Goal: Transaction & Acquisition: Purchase product/service

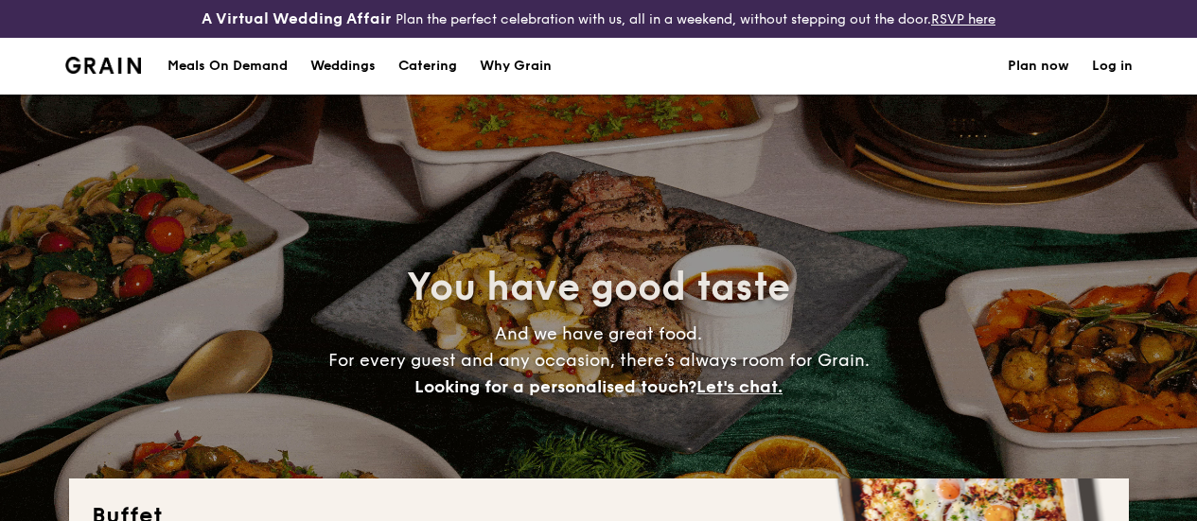
select select
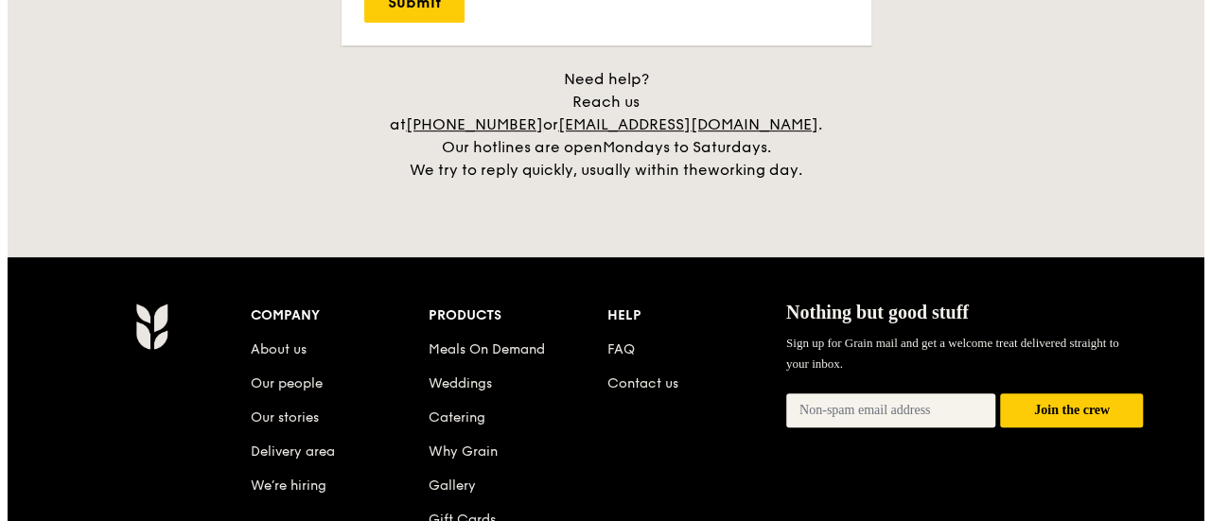
scroll to position [3975, 0]
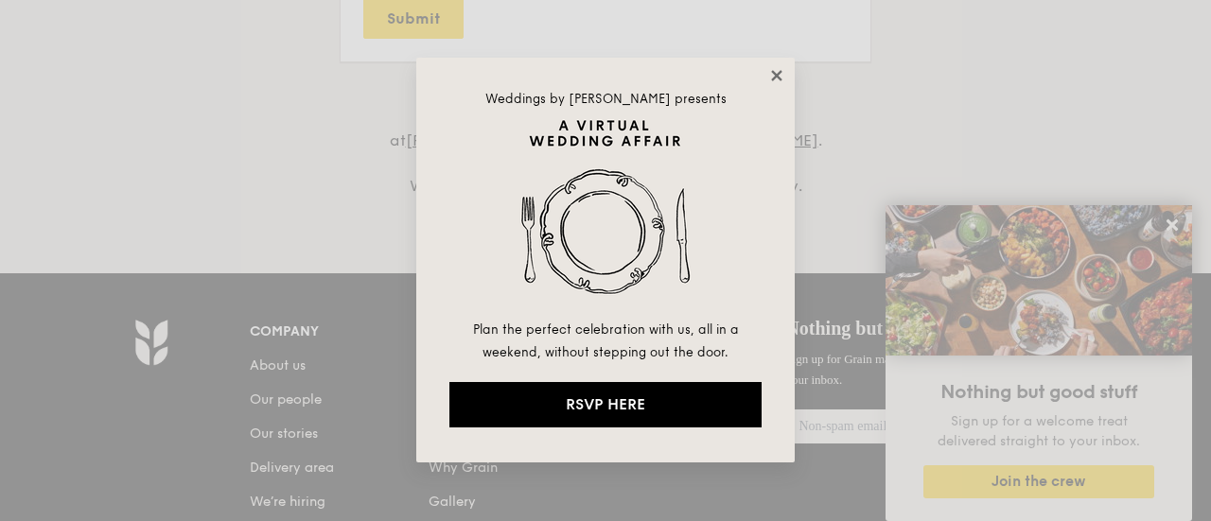
click at [775, 76] on icon at bounding box center [776, 75] width 10 height 10
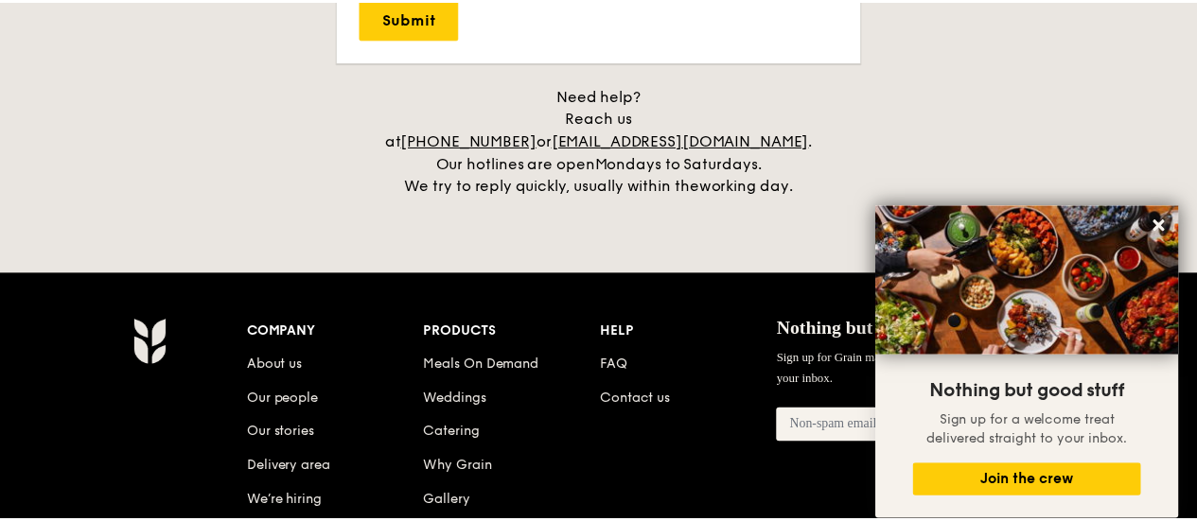
scroll to position [3991, 0]
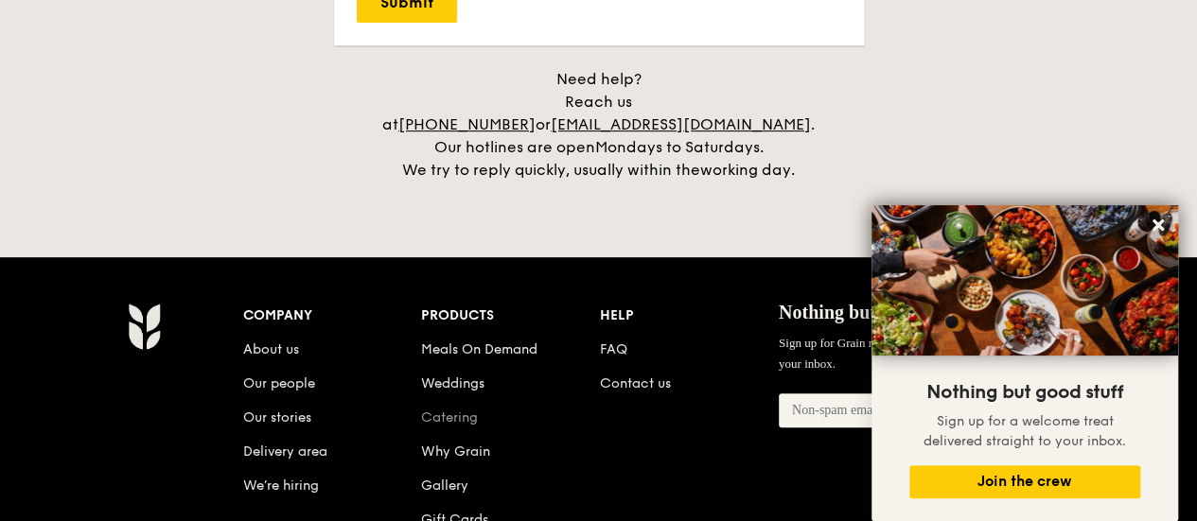
click at [460, 413] on link "Catering" at bounding box center [449, 418] width 57 height 16
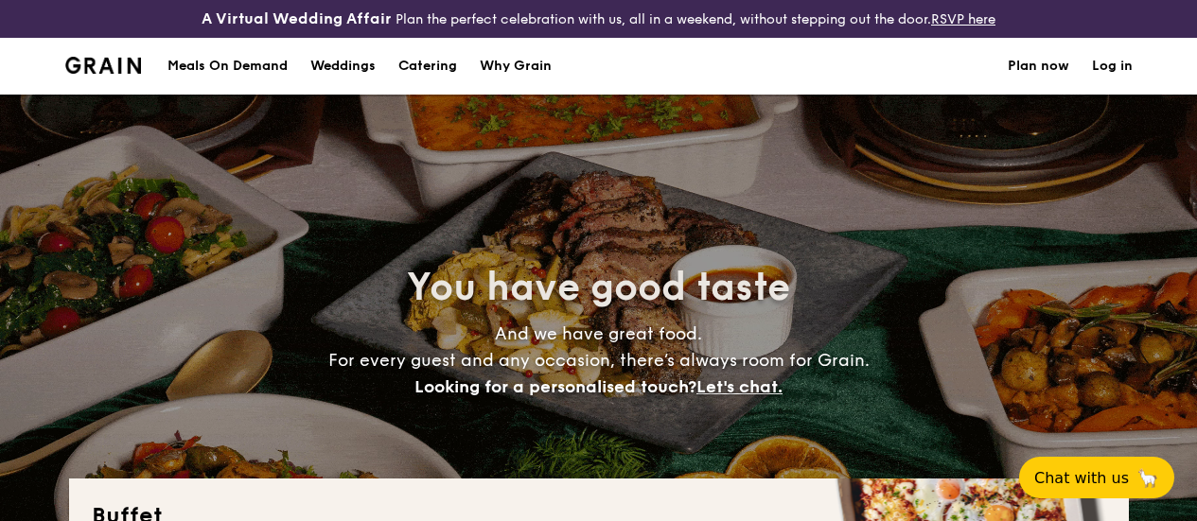
select select
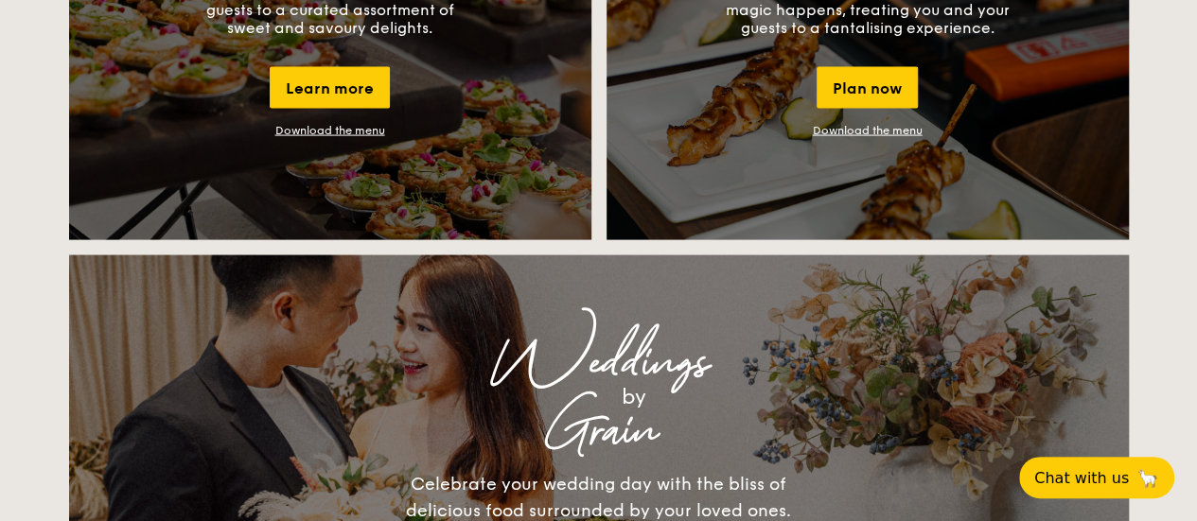
scroll to position [1798, 0]
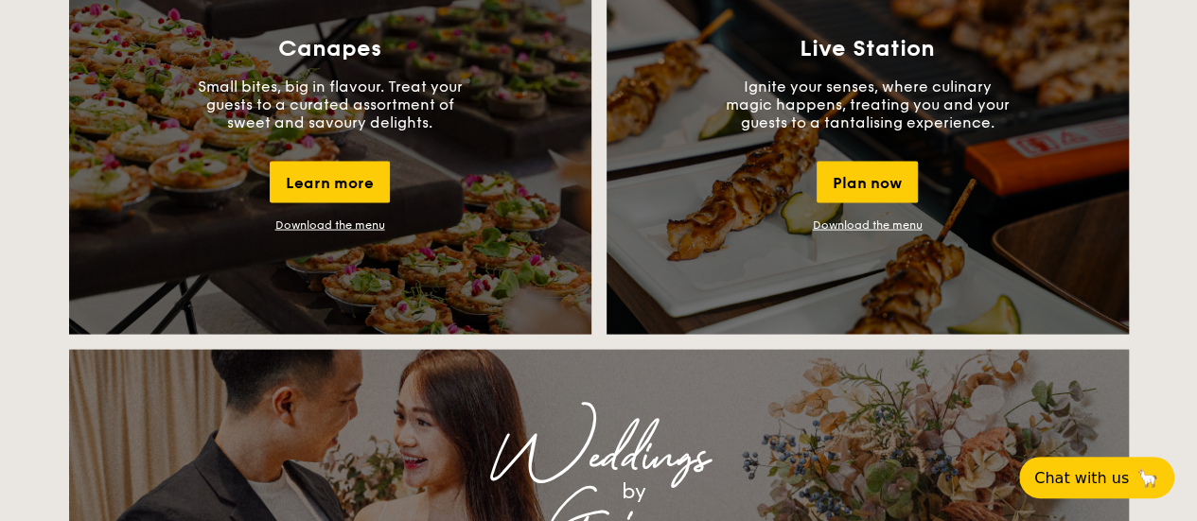
click at [880, 232] on link "Download the menu" at bounding box center [868, 225] width 110 height 13
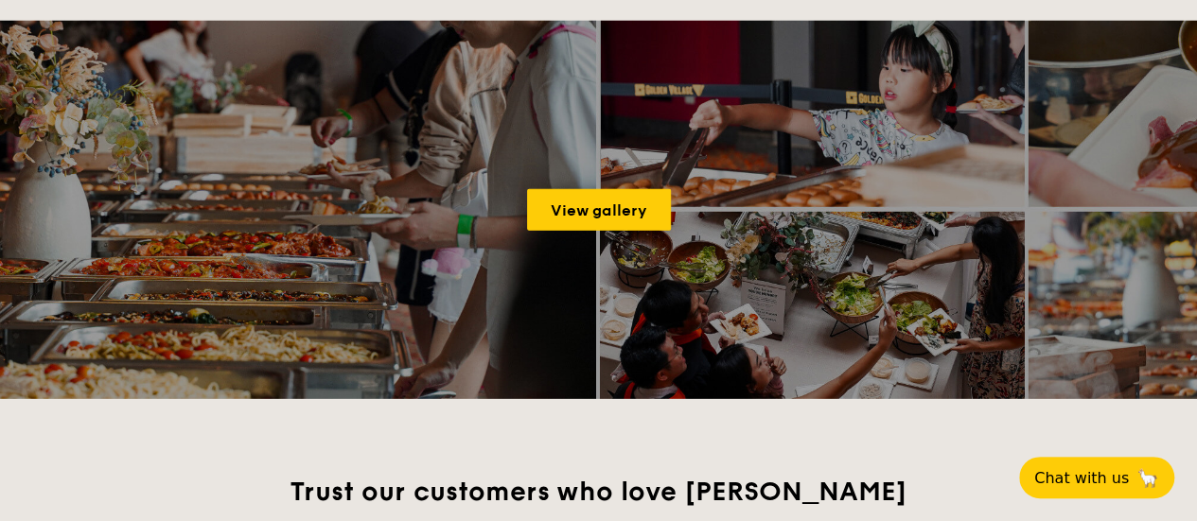
scroll to position [2649, 0]
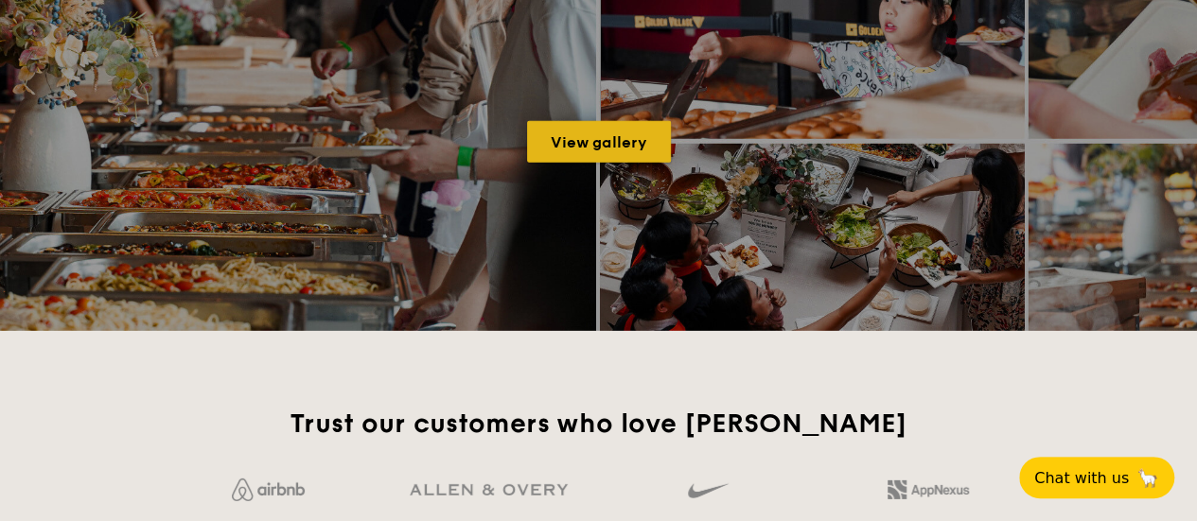
click at [593, 154] on link "View gallery" at bounding box center [599, 142] width 144 height 42
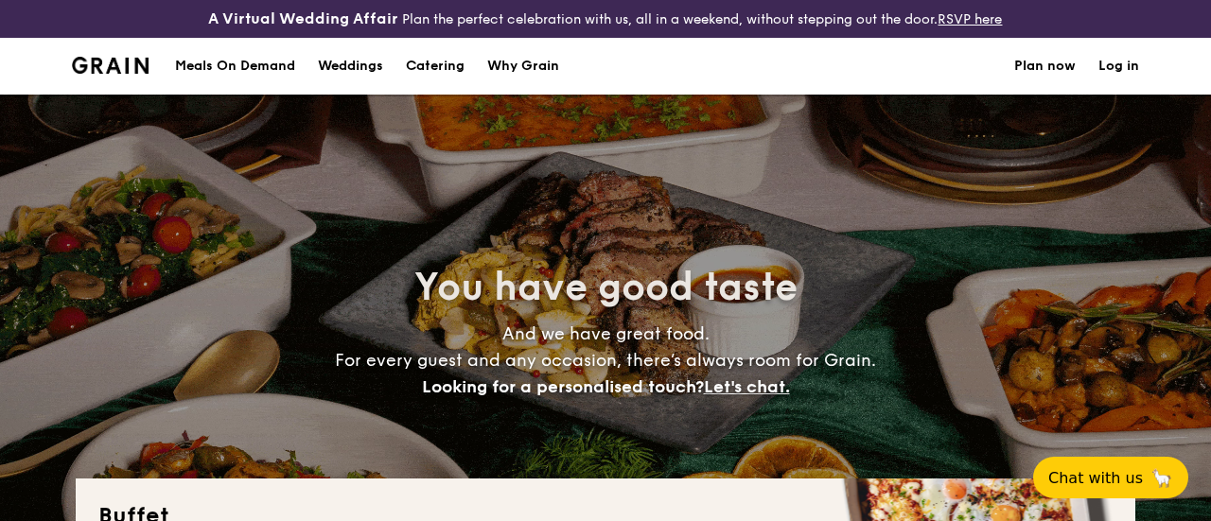
select select
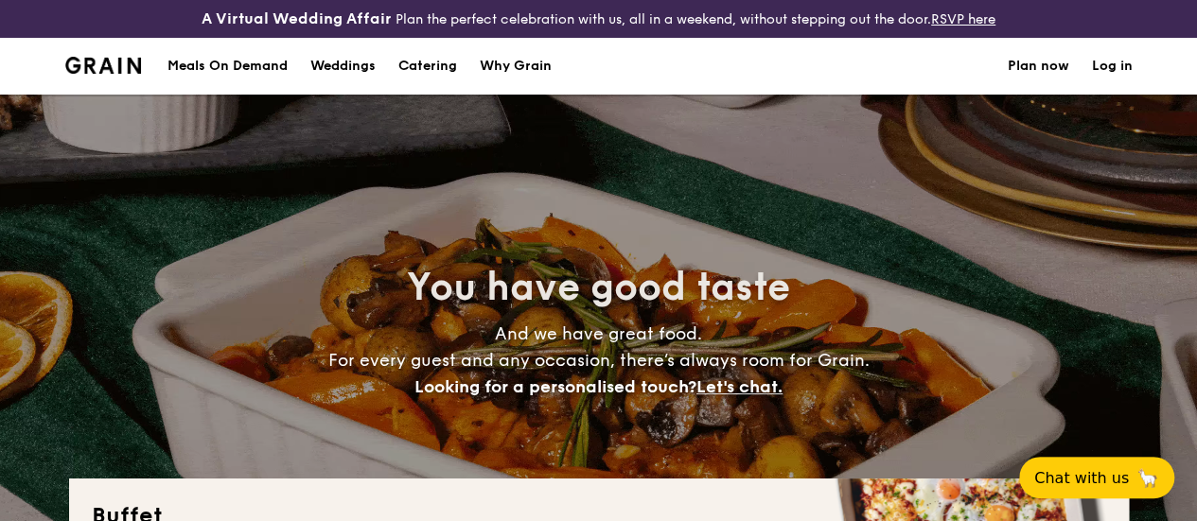
click at [269, 79] on div "Meals On Demand" at bounding box center [227, 66] width 120 height 57
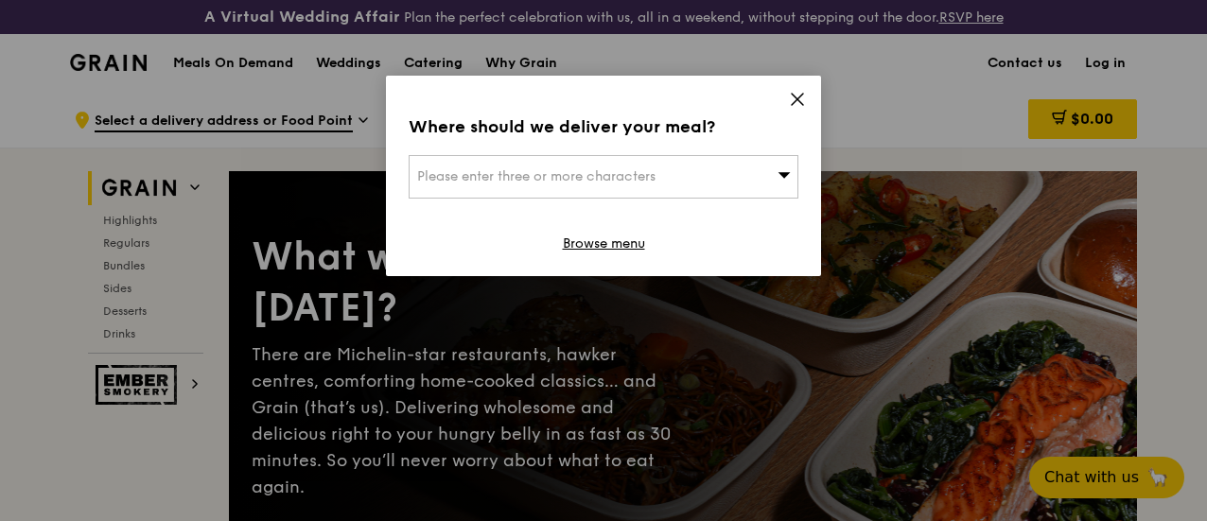
click at [793, 101] on icon at bounding box center [797, 99] width 17 height 17
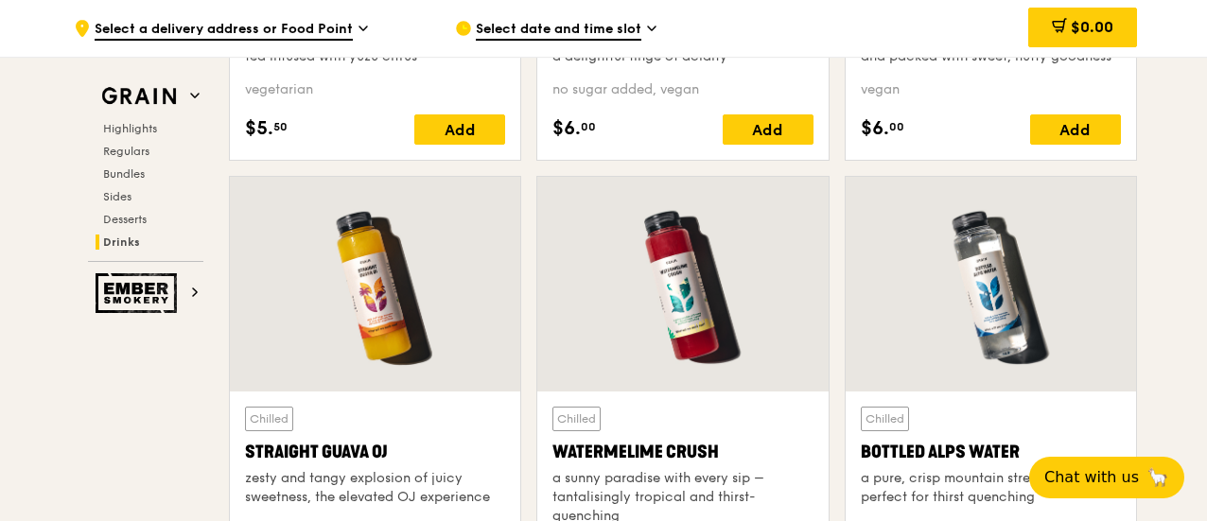
scroll to position [7664, 0]
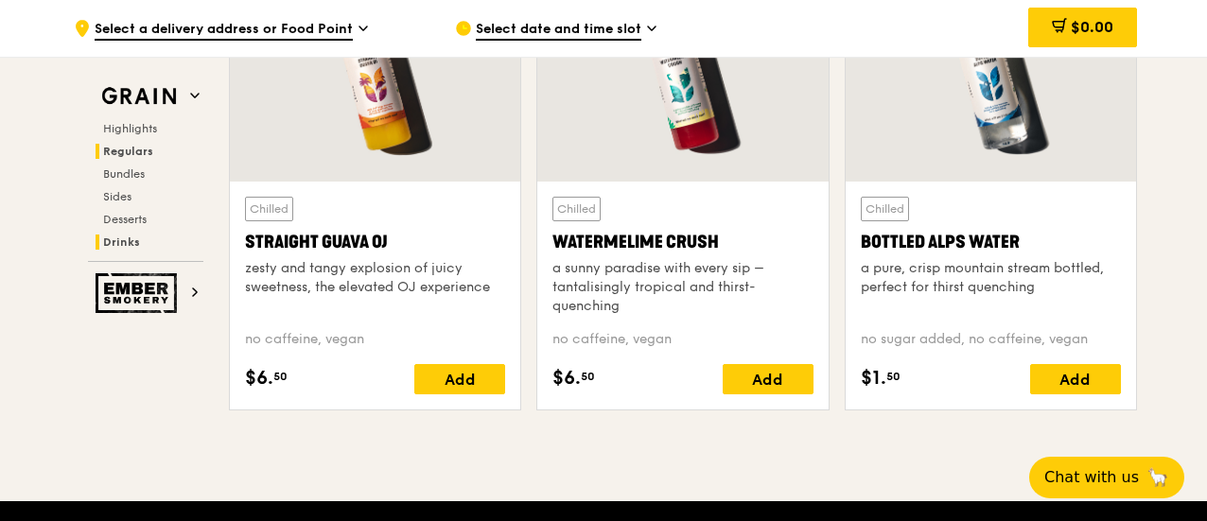
click at [146, 146] on span "Regulars" at bounding box center [128, 151] width 50 height 13
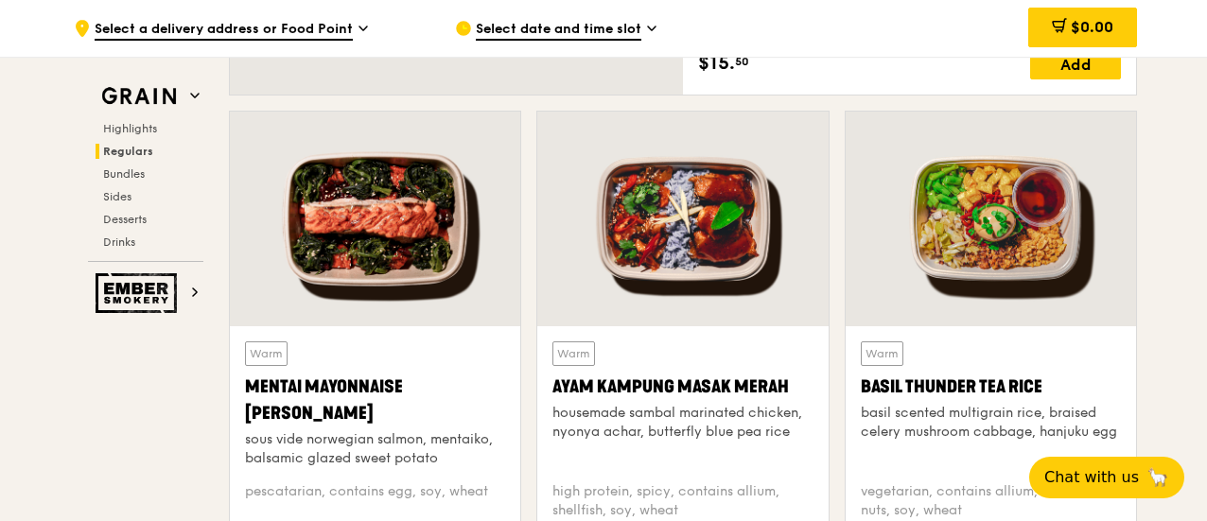
scroll to position [1690, 0]
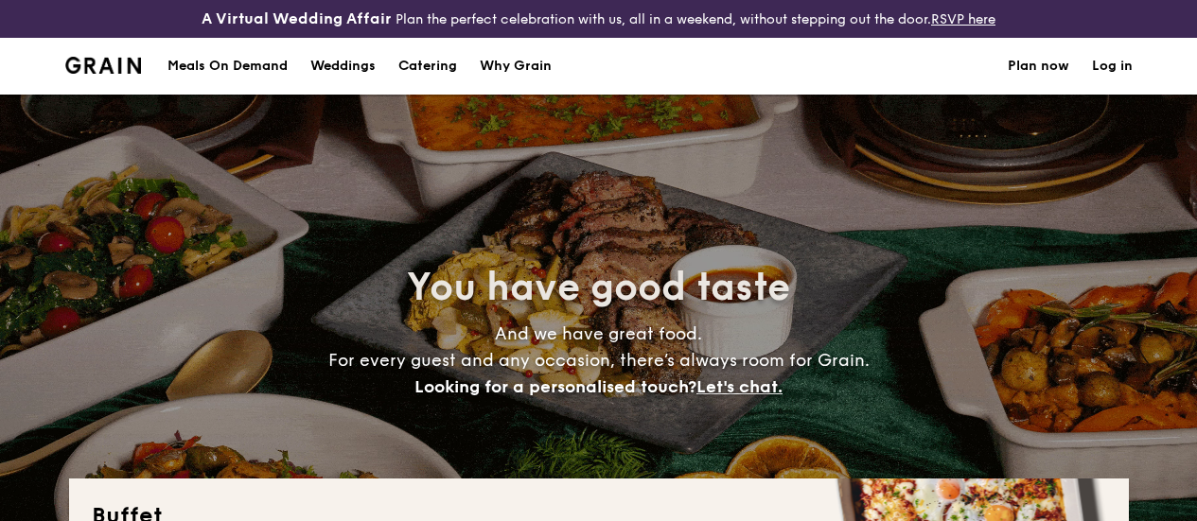
select select
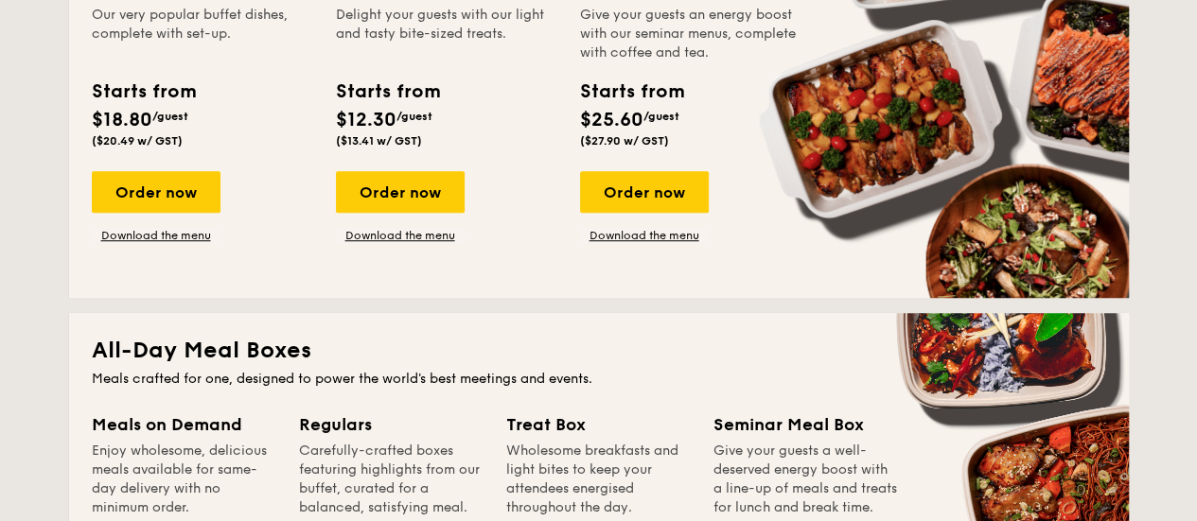
scroll to position [473, 0]
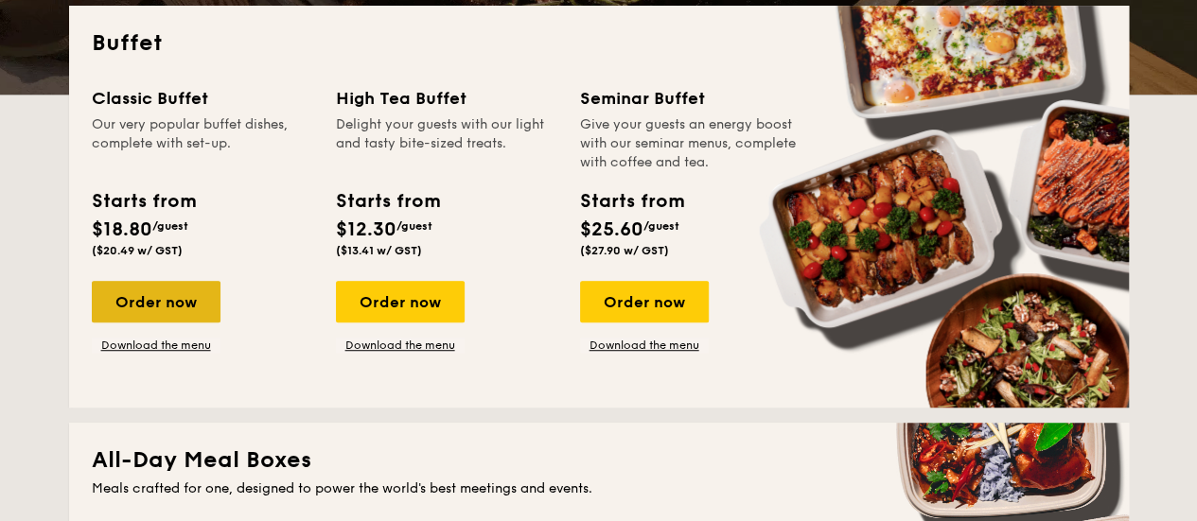
click at [189, 323] on div "Order now" at bounding box center [156, 302] width 129 height 42
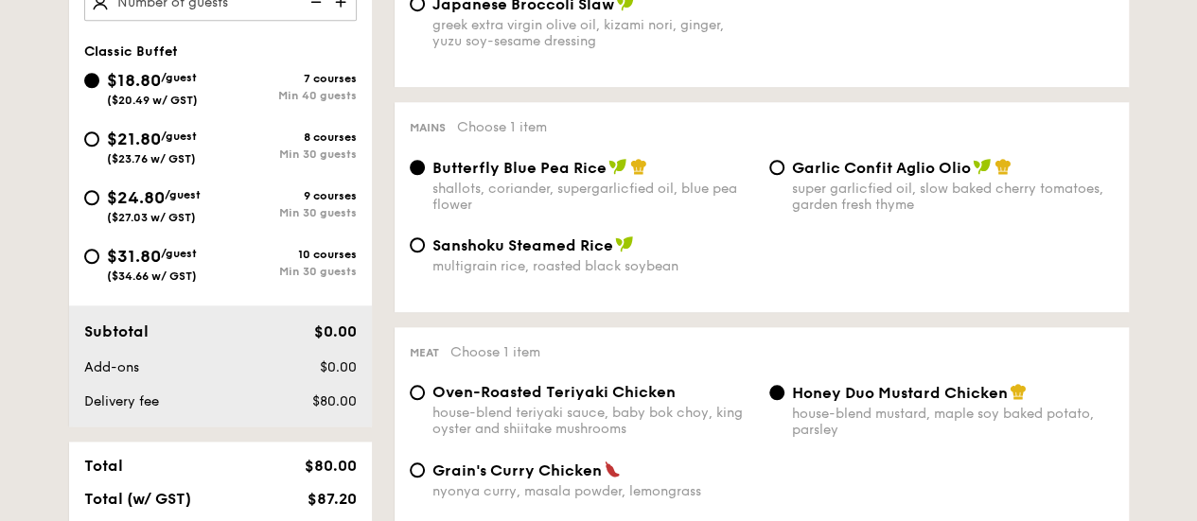
scroll to position [757, 0]
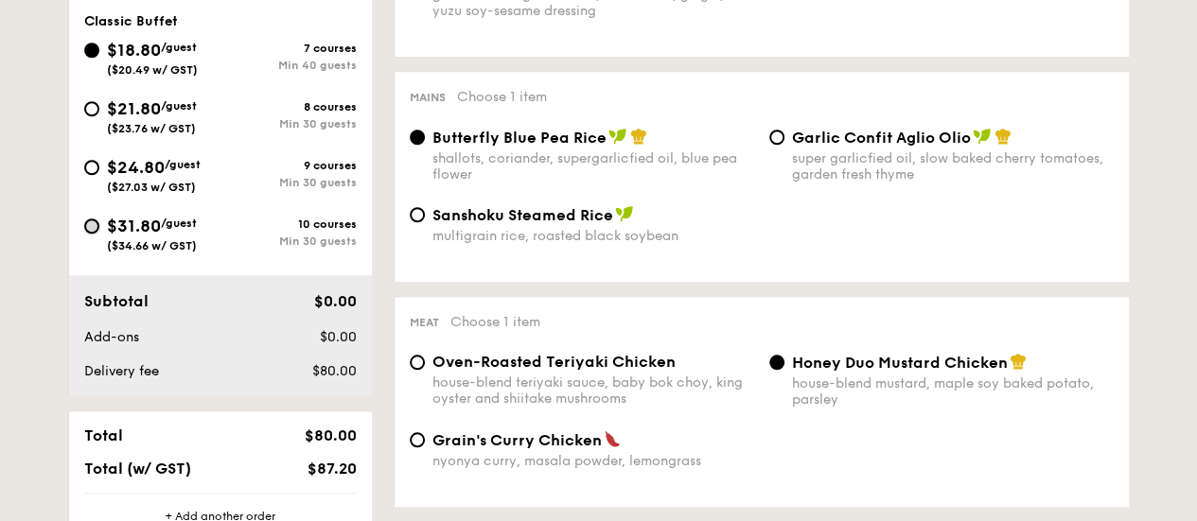
click at [94, 234] on input "$31.80 /guest ($34.66 w/ GST) 10 courses Min 30 guests" at bounding box center [91, 226] width 15 height 15
radio input "true"
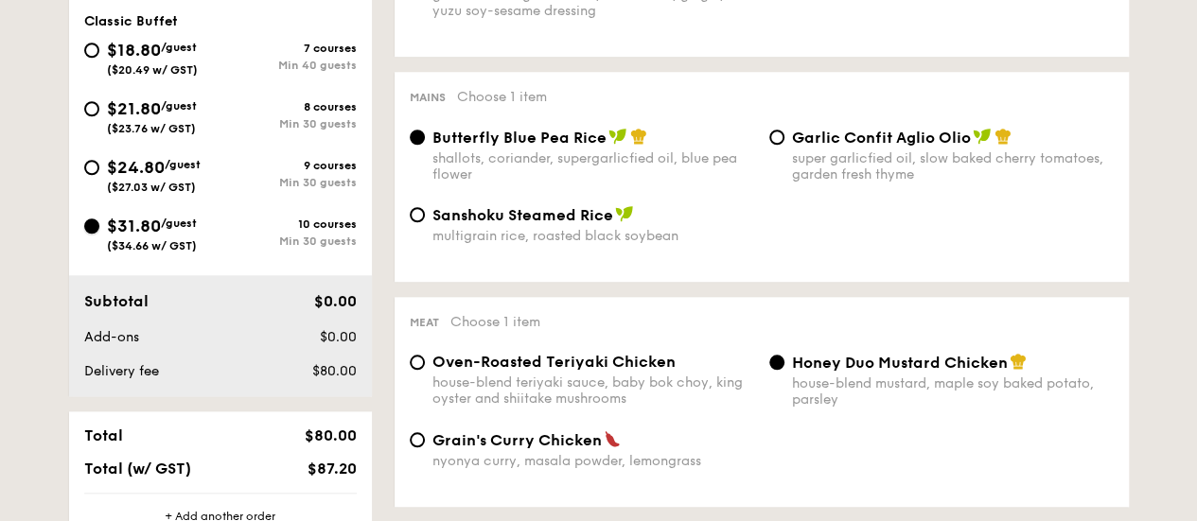
radio input "true"
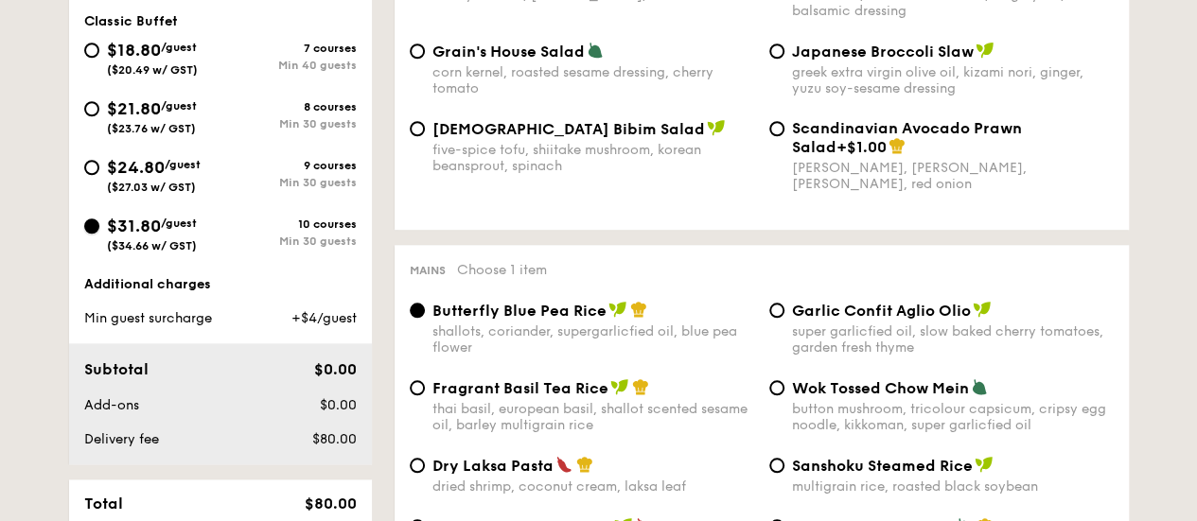
scroll to position [662, 0]
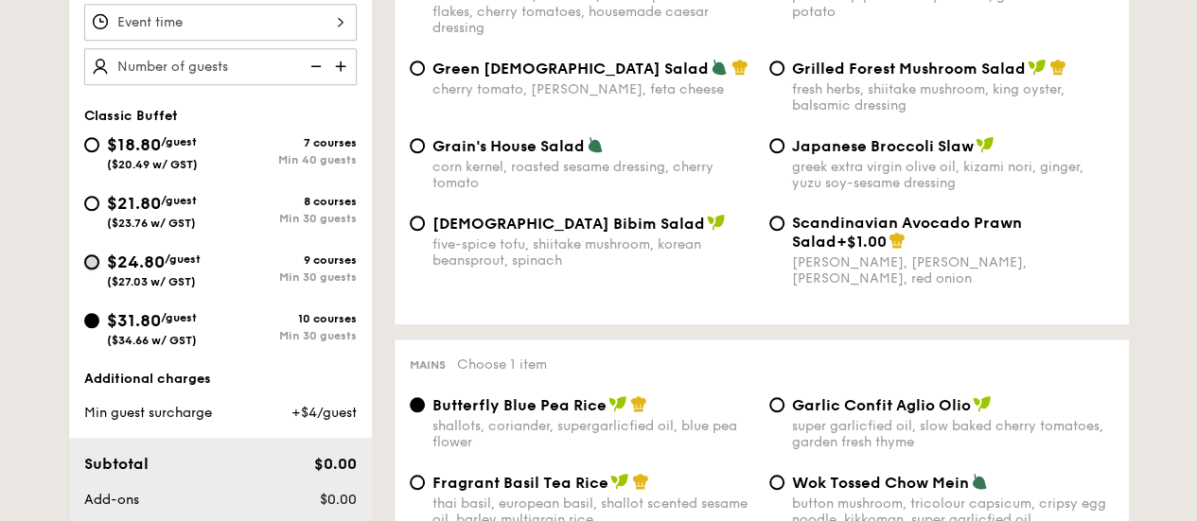
click at [89, 270] on input "$24.80 /guest ($27.03 w/ GST) 9 courses Min 30 guests" at bounding box center [91, 262] width 15 height 15
radio input "true"
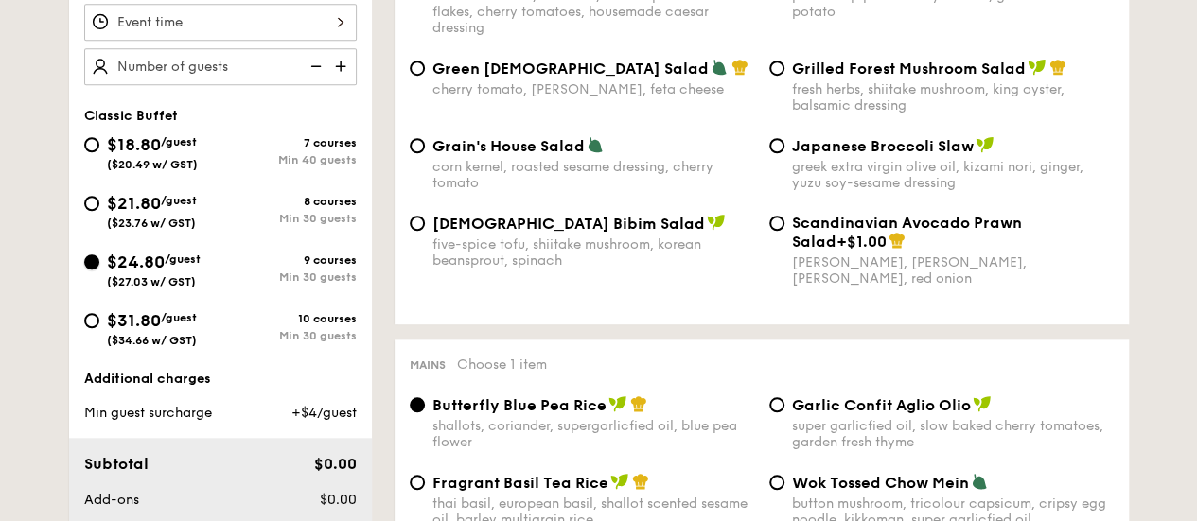
radio input "true"
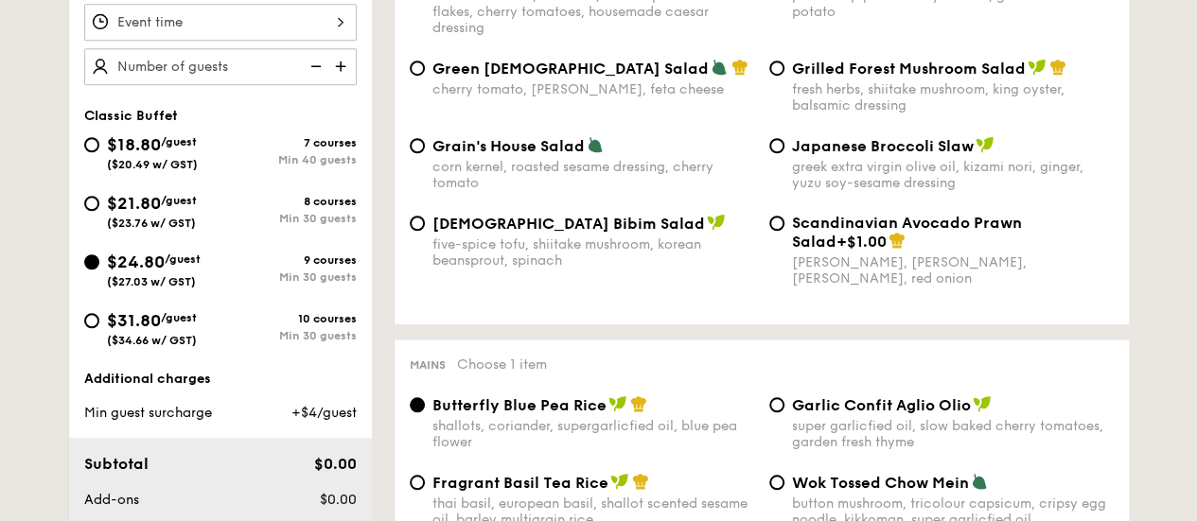
click at [180, 266] on span "/guest" at bounding box center [183, 259] width 36 height 13
click at [99, 270] on input "$24.80 /guest ($27.03 w/ GST) 9 courses Min 30 guests" at bounding box center [91, 262] width 15 height 15
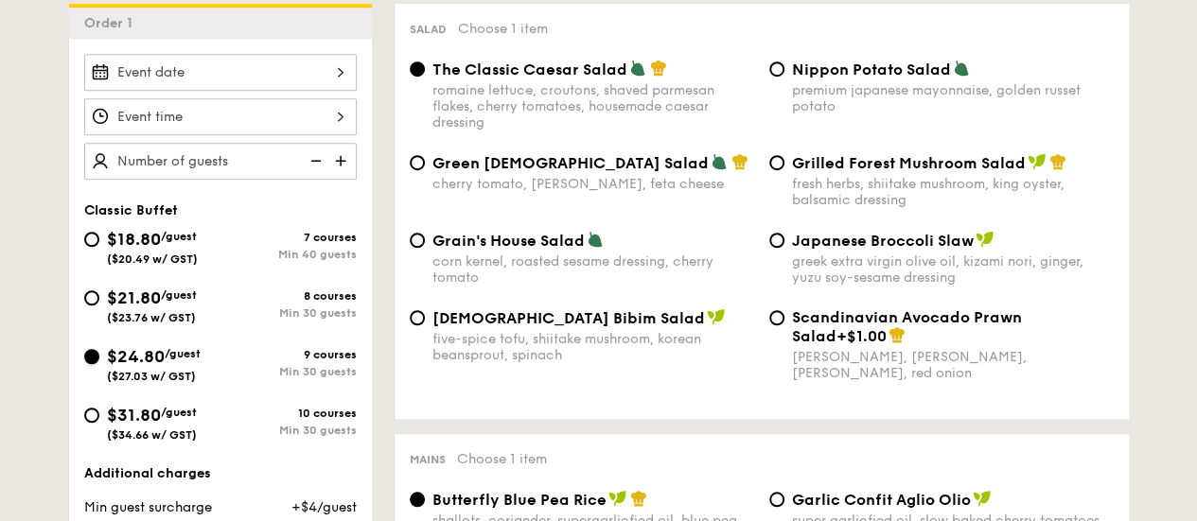
scroll to position [757, 0]
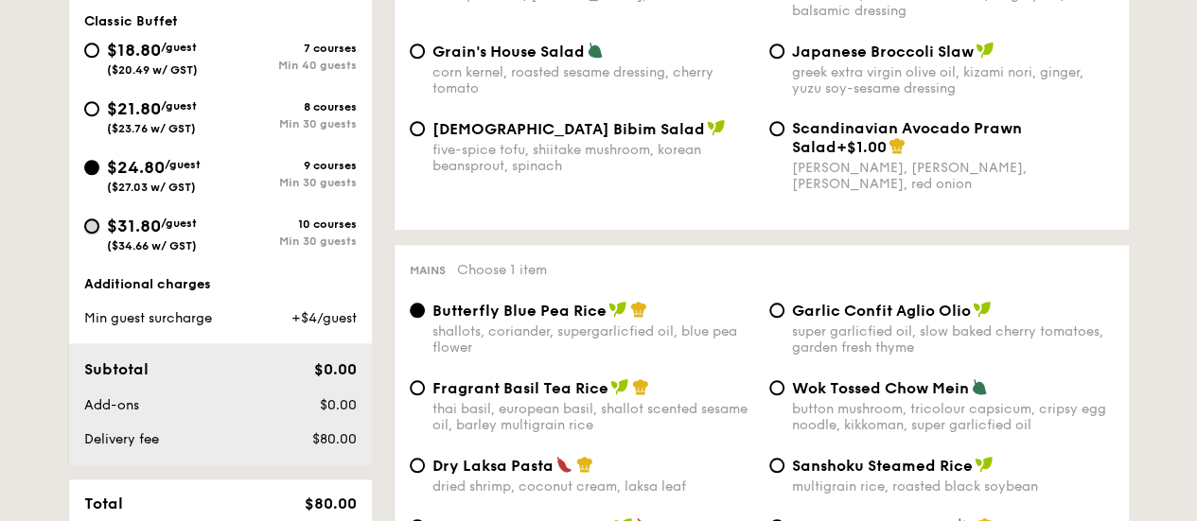
click at [97, 234] on input "$31.80 /guest ($34.66 w/ GST) 10 courses Min 30 guests" at bounding box center [91, 226] width 15 height 15
radio input "true"
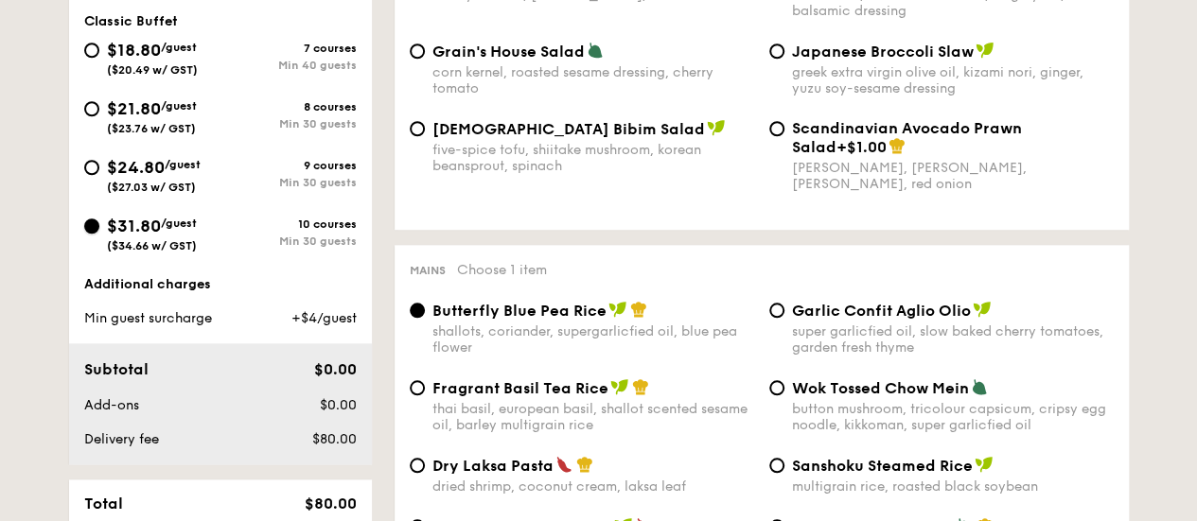
radio input "true"
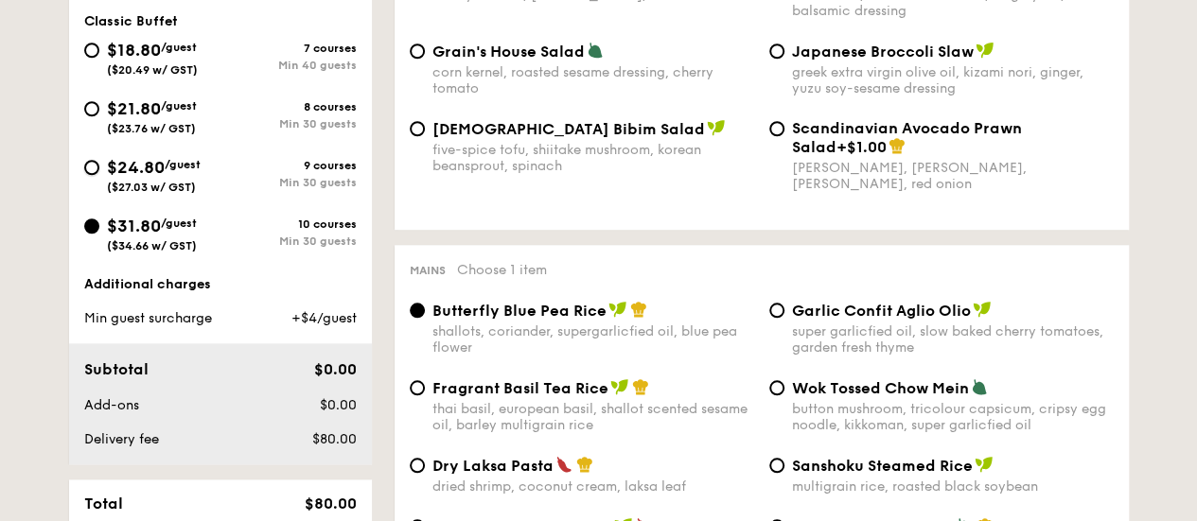
drag, startPoint x: 90, startPoint y: 177, endPoint x: 557, endPoint y: 266, distance: 475.8
click at [91, 175] on input "$24.80 /guest ($27.03 w/ GST) 9 courses Min 30 guests" at bounding box center [91, 167] width 15 height 15
radio input "true"
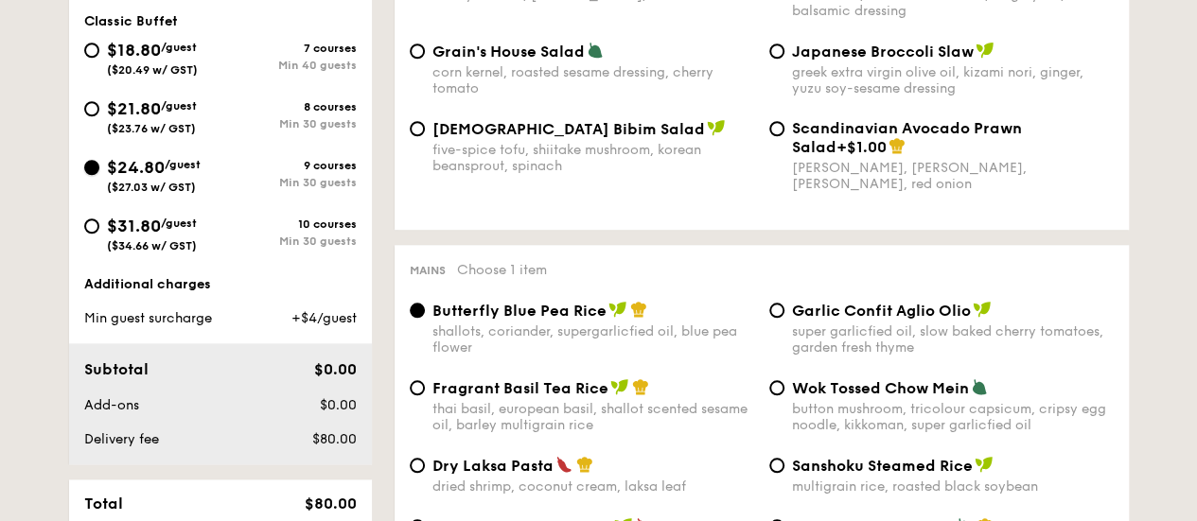
radio input "true"
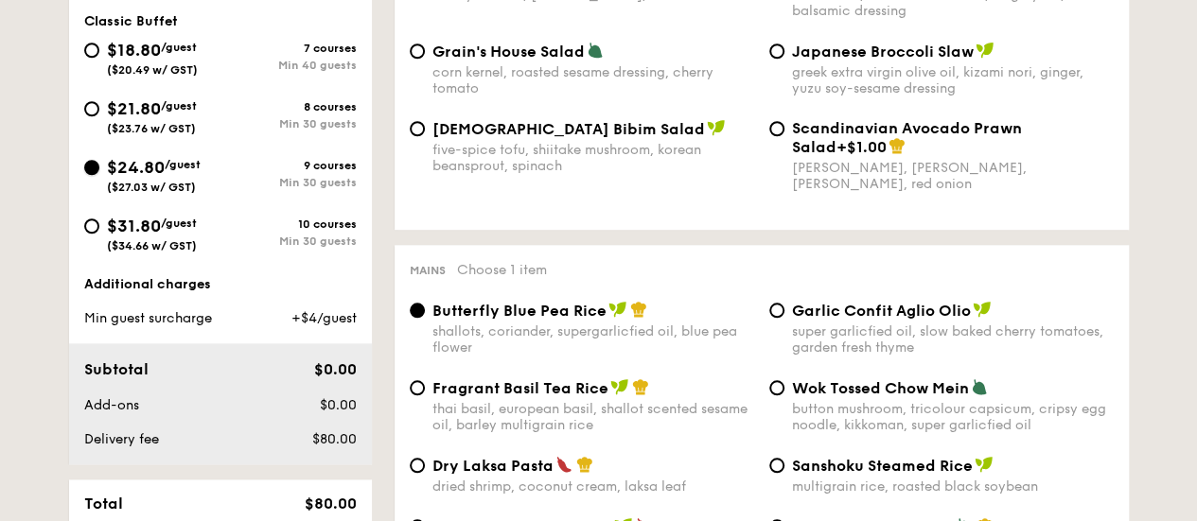
radio input "true"
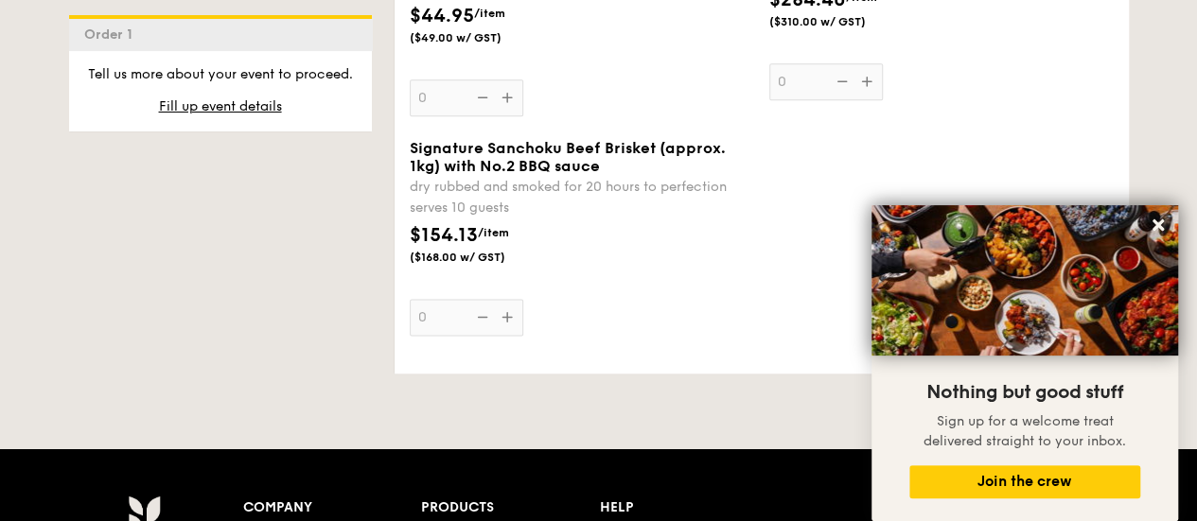
scroll to position [4920, 0]
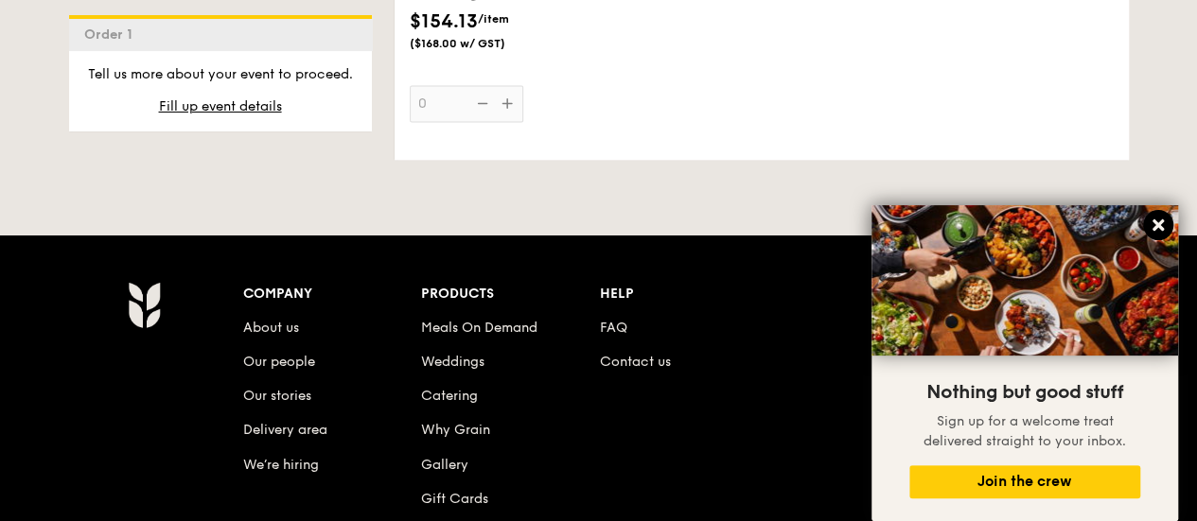
click at [1158, 224] on icon at bounding box center [1157, 225] width 11 height 11
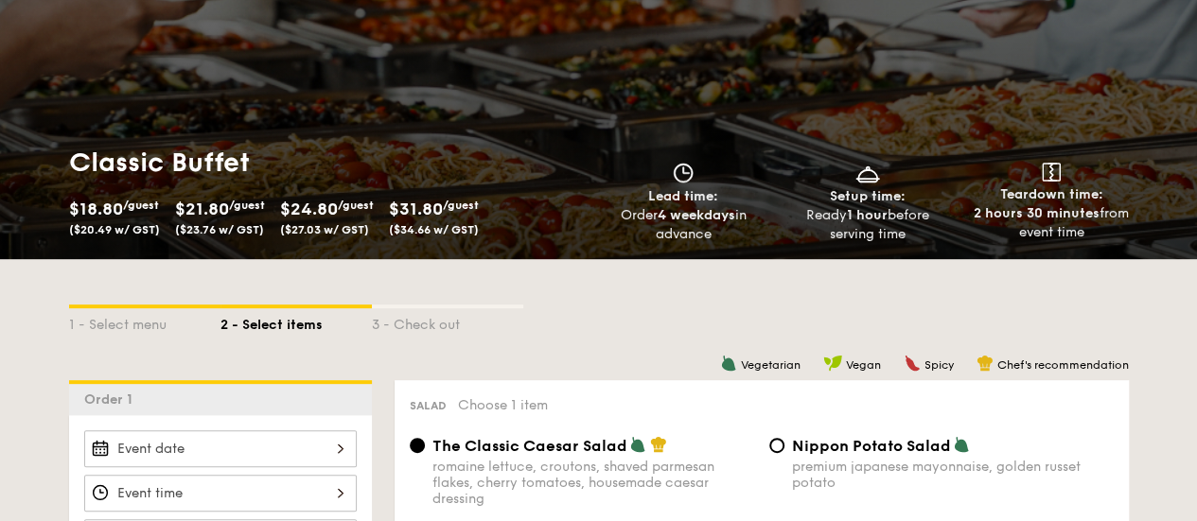
scroll to position [273, 0]
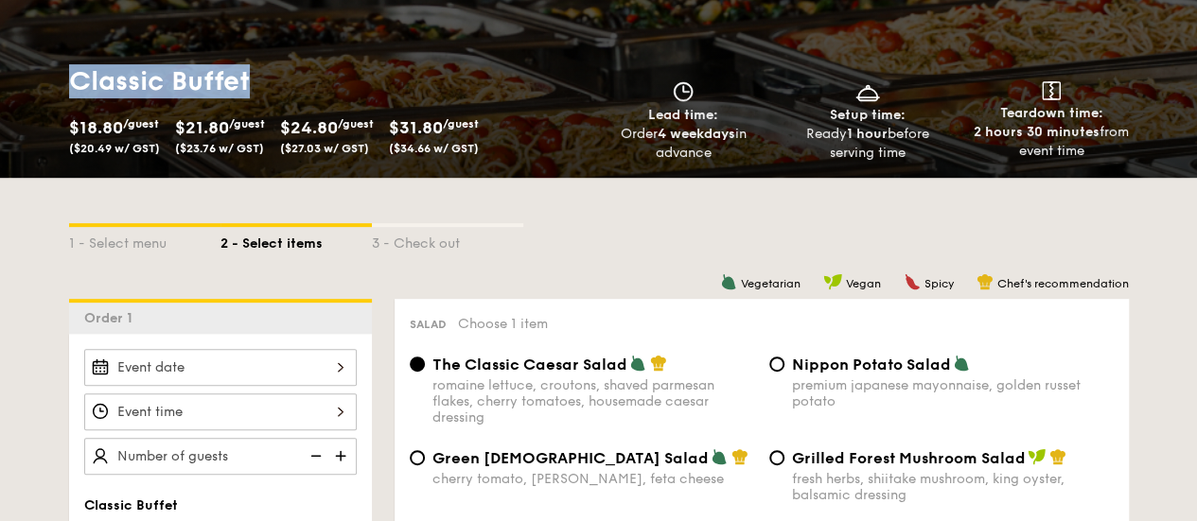
drag, startPoint x: 71, startPoint y: 92, endPoint x: 248, endPoint y: 94, distance: 176.9
click at [248, 94] on h1 "Classic Buffet" at bounding box center [330, 81] width 522 height 34
copy h1 "Classic Buffet"
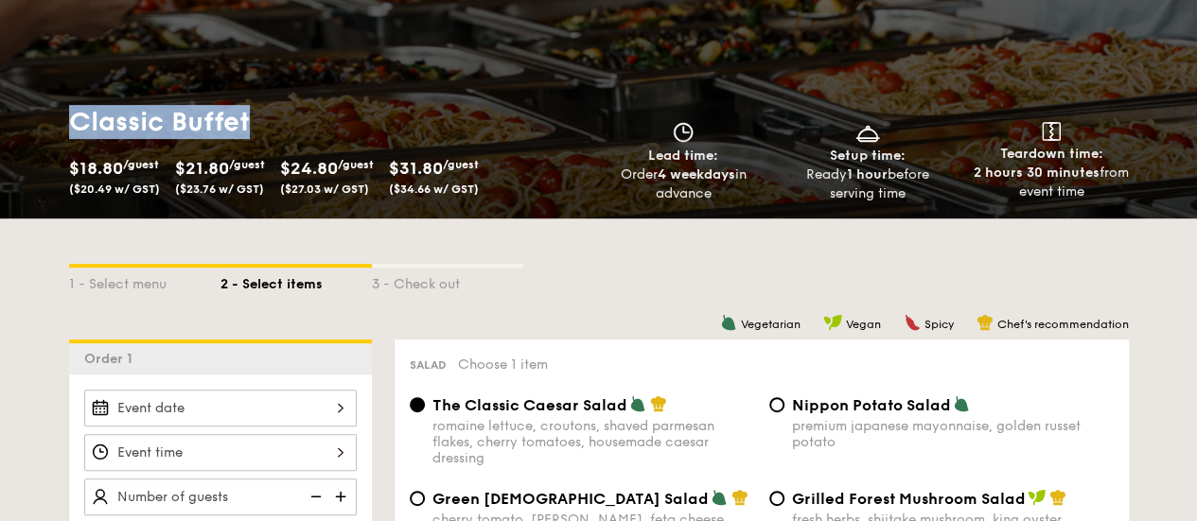
scroll to position [0, 0]
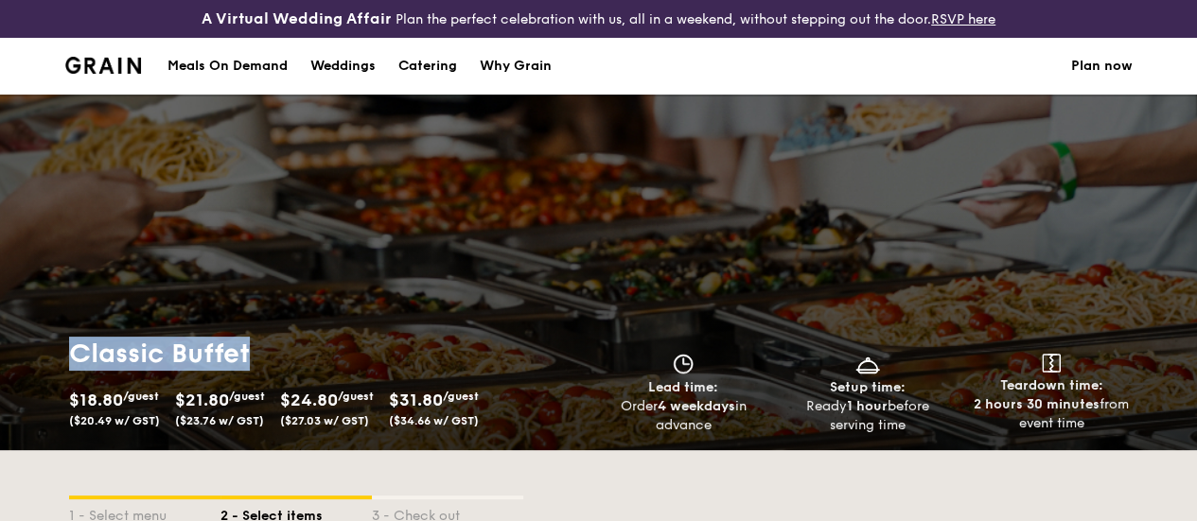
click at [931, 27] on link "RSVP here" at bounding box center [963, 19] width 64 height 16
select select
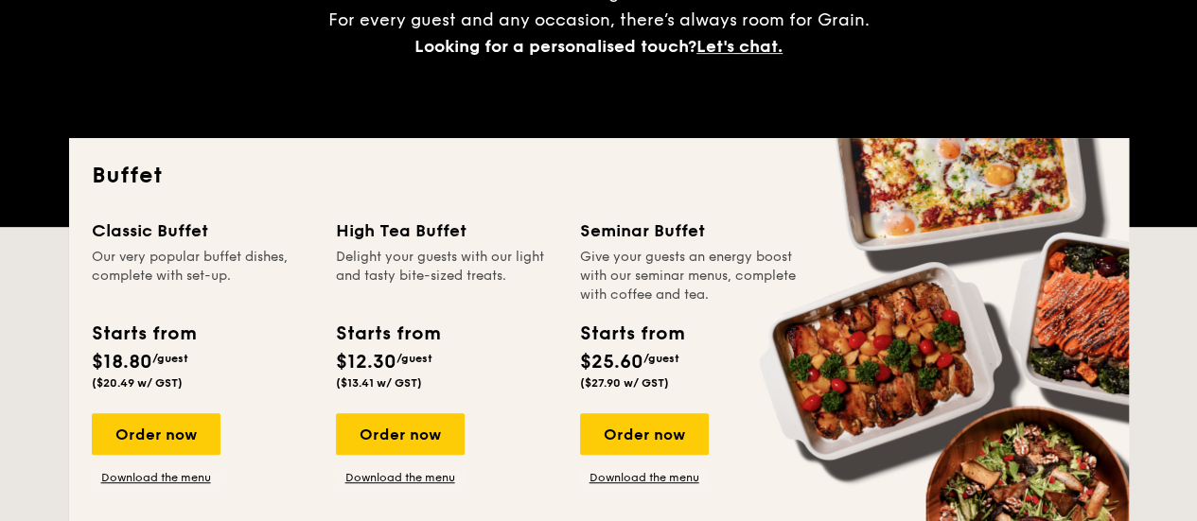
scroll to position [526, 0]
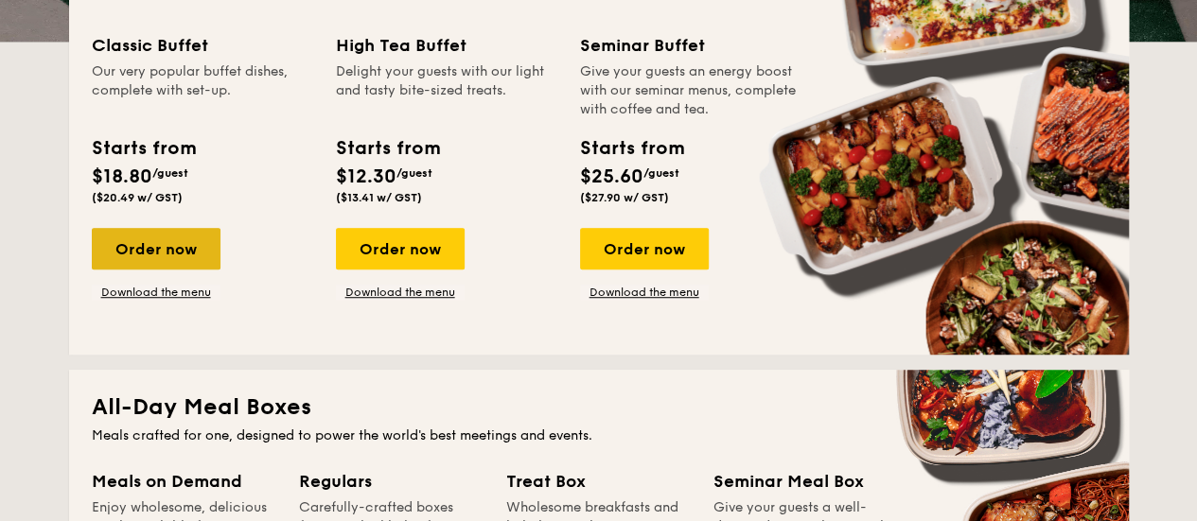
click at [139, 270] on div "Order now" at bounding box center [156, 249] width 129 height 42
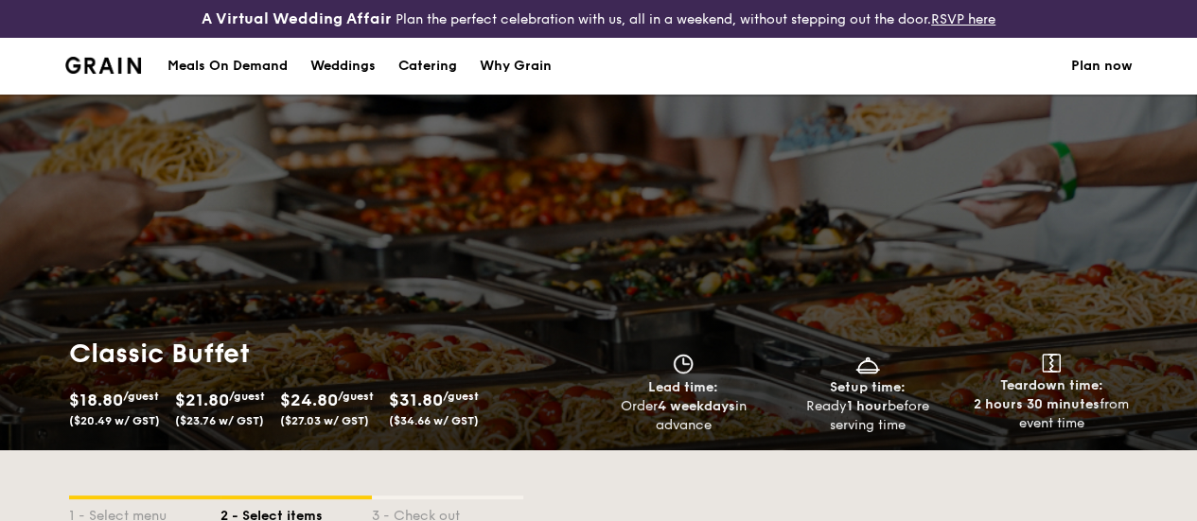
select select
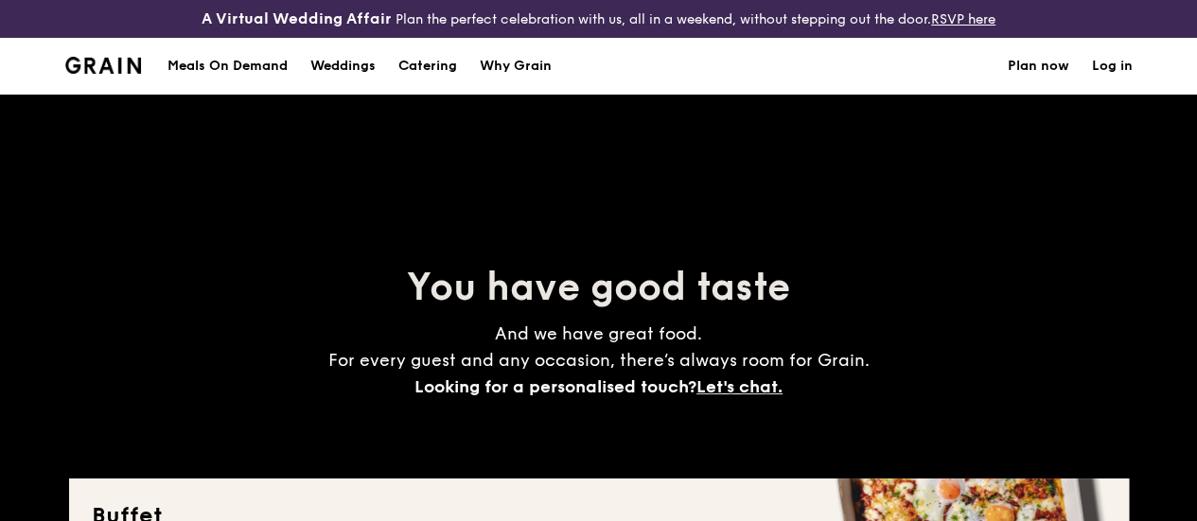
scroll to position [580, 0]
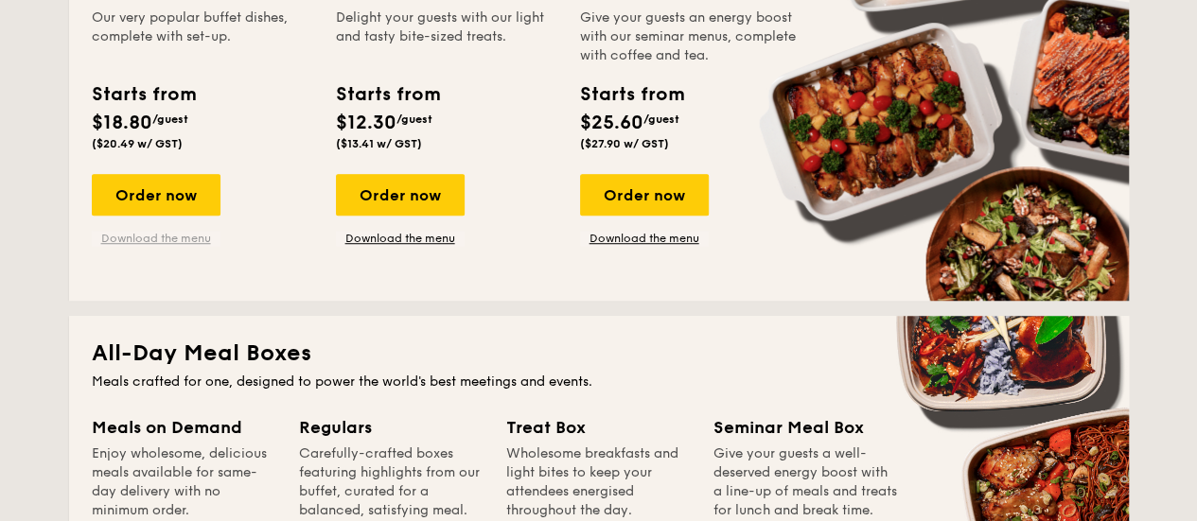
click at [157, 246] on link "Download the menu" at bounding box center [156, 238] width 129 height 15
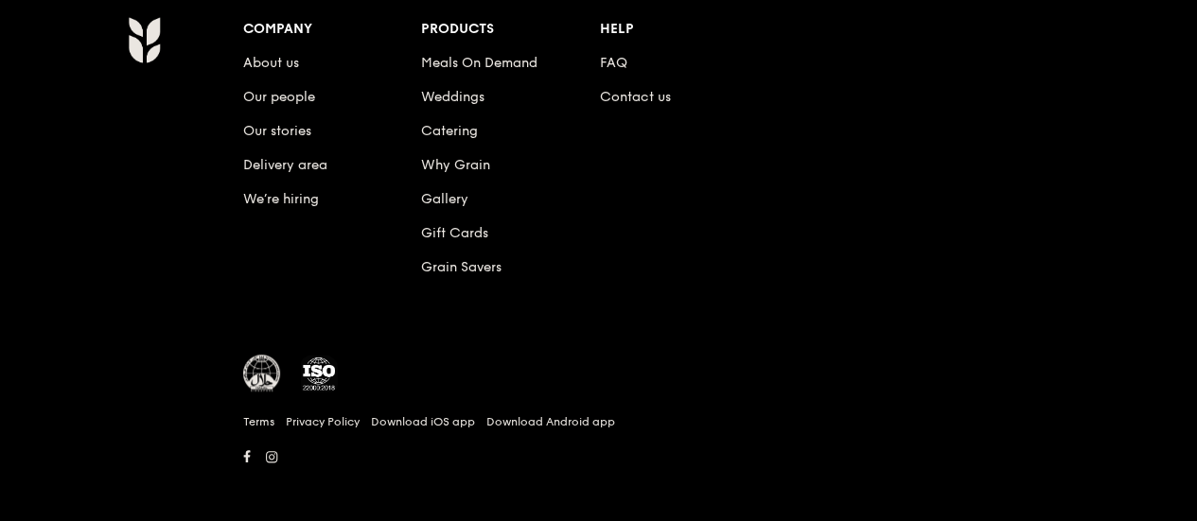
scroll to position [4089, 0]
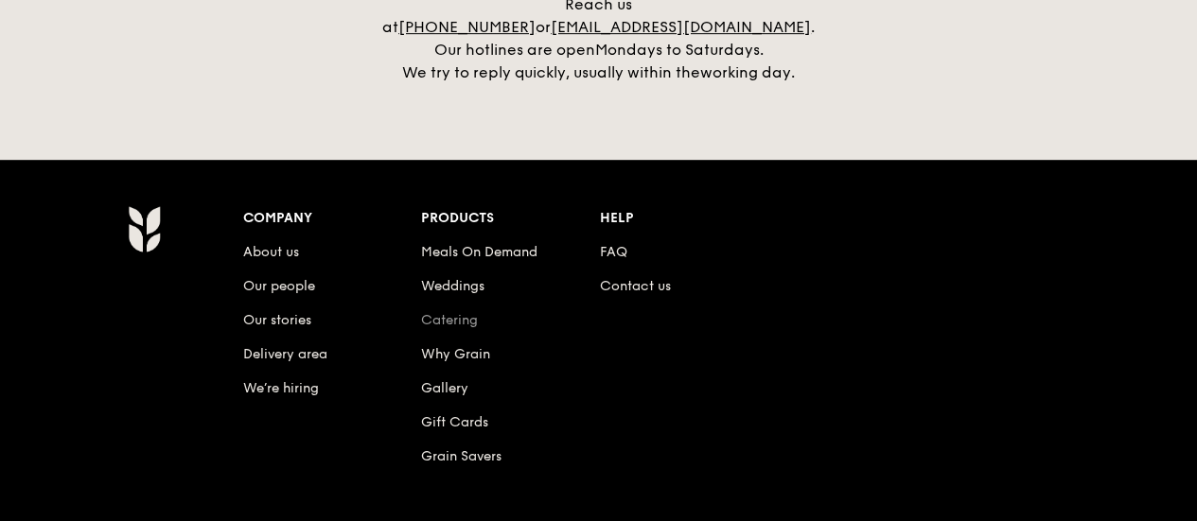
click at [458, 313] on link "Catering" at bounding box center [449, 320] width 57 height 16
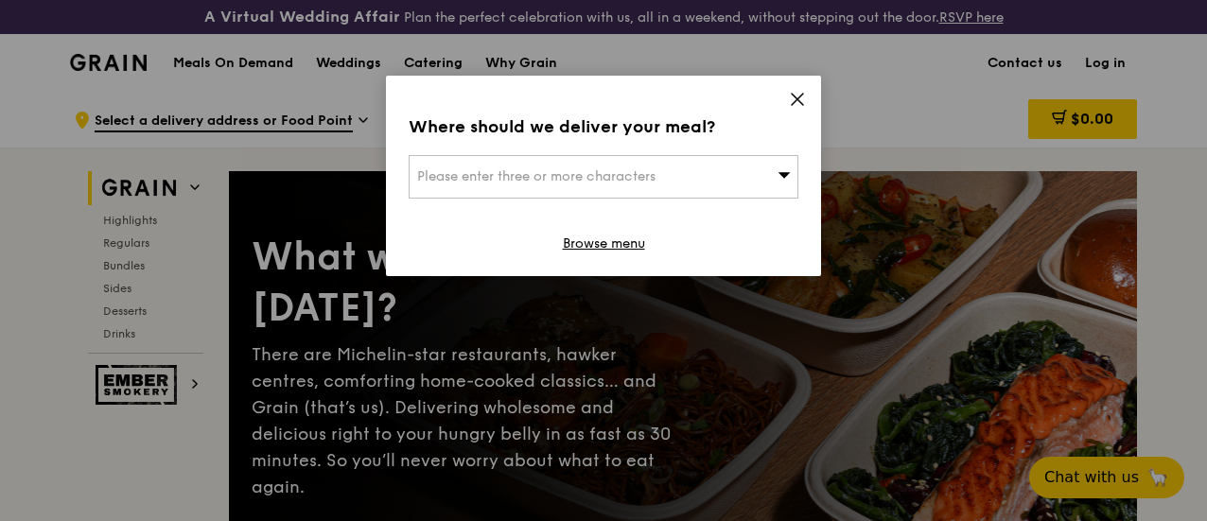
click at [797, 97] on icon at bounding box center [797, 99] width 17 height 17
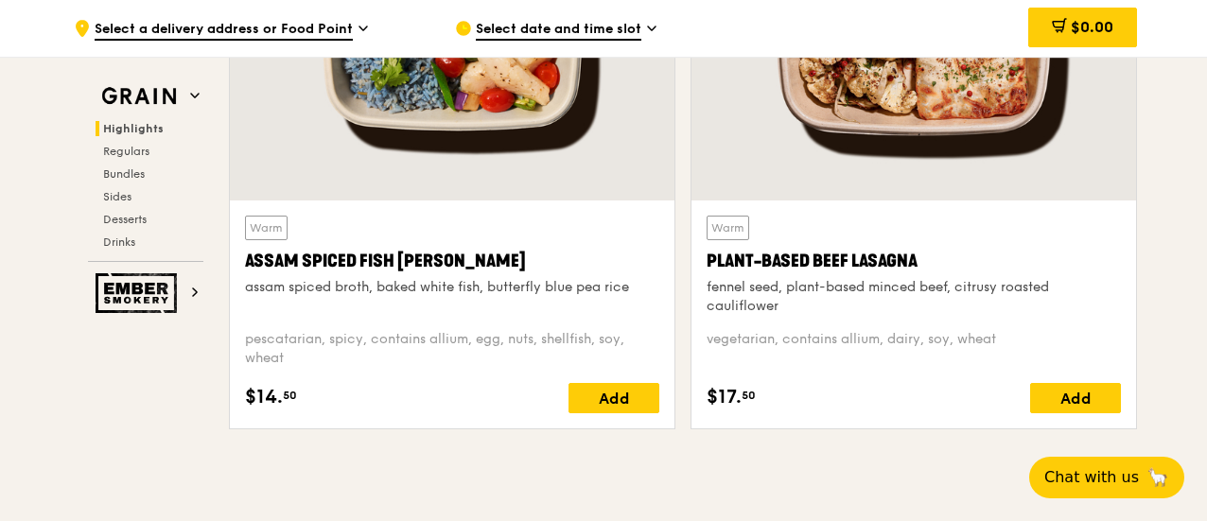
scroll to position [946, 0]
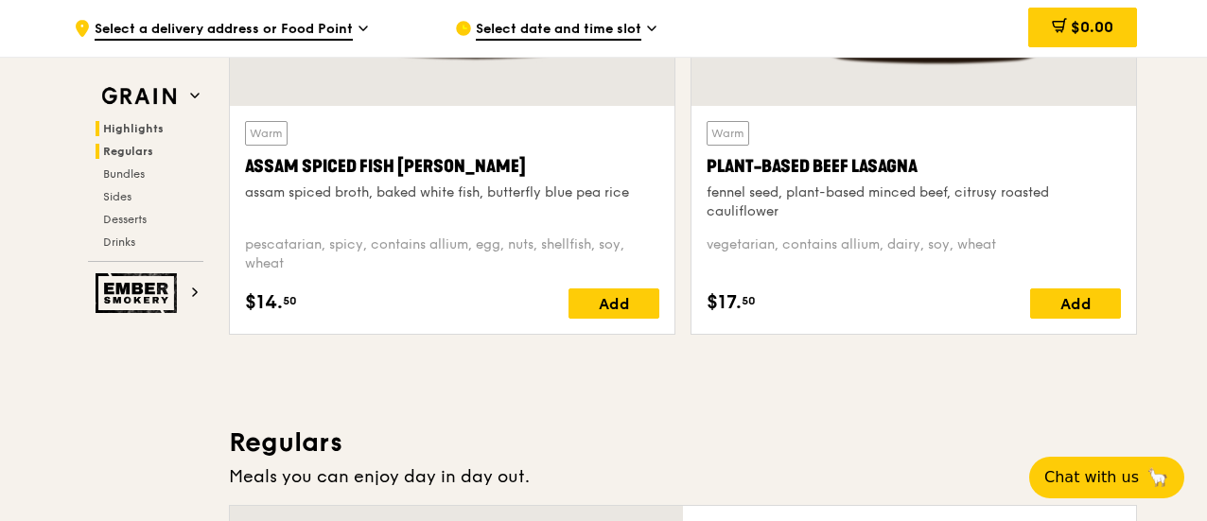
click at [117, 149] on span "Regulars" at bounding box center [128, 151] width 50 height 13
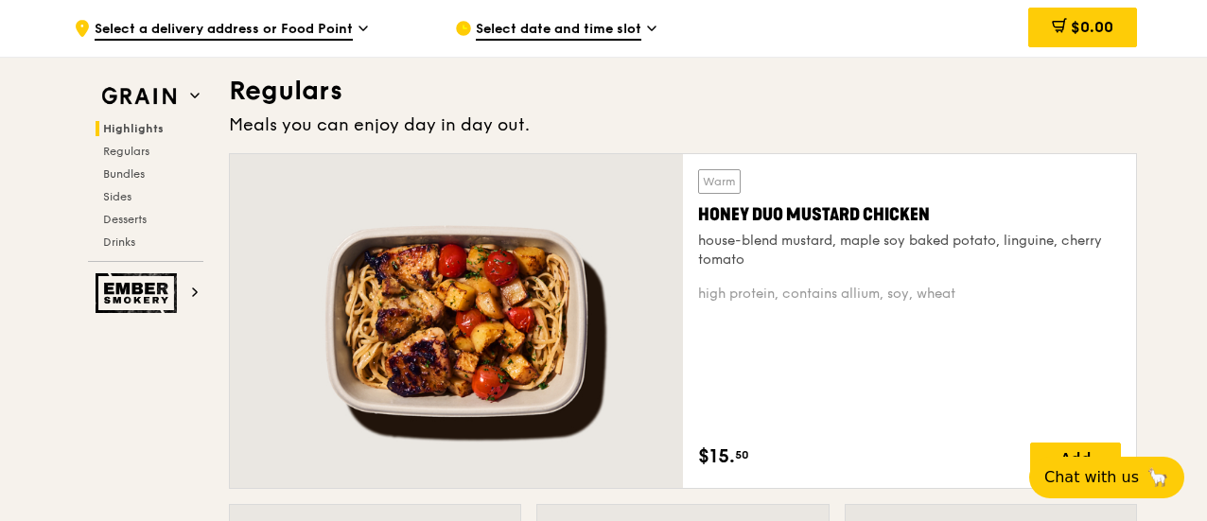
scroll to position [1311, 0]
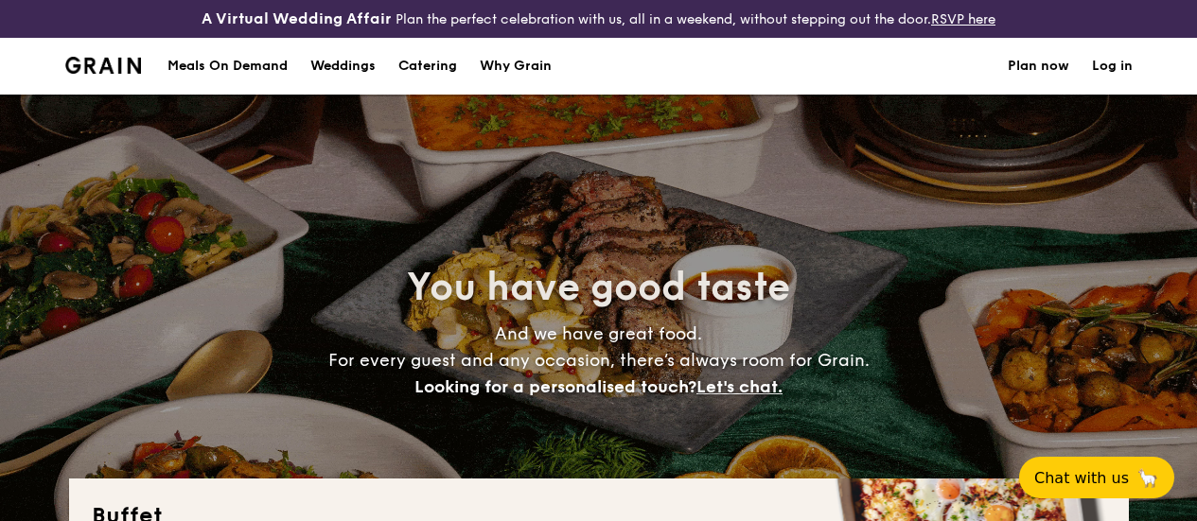
select select
